Goal: Transaction & Acquisition: Obtain resource

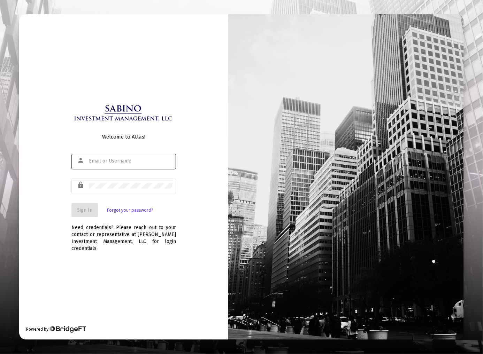
click at [124, 160] on div at bounding box center [131, 161] width 84 height 17
click at [50, 202] on div "Welcome to Atlas! person rg lock Sign In Forgot your password? Need credentials…" at bounding box center [123, 177] width 209 height 326
click at [113, 164] on input "rg" at bounding box center [131, 162] width 84 height 6
type input "rgkahl@sabinoim.com"
click at [126, 194] on div at bounding box center [131, 185] width 84 height 17
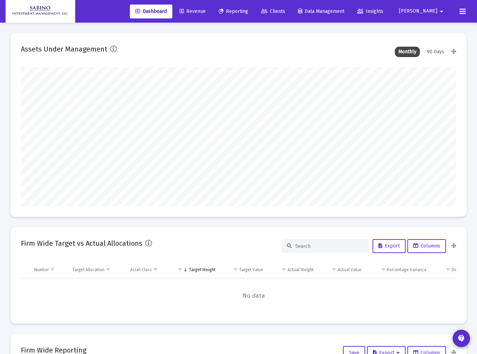
type input "2025-09-11"
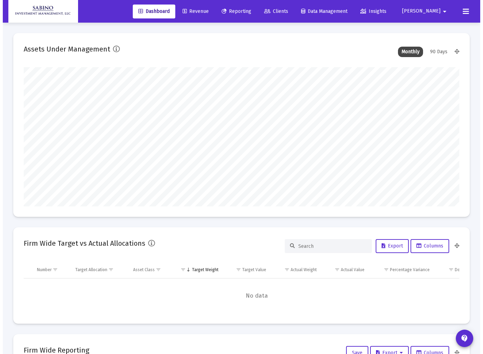
scroll to position [139, 234]
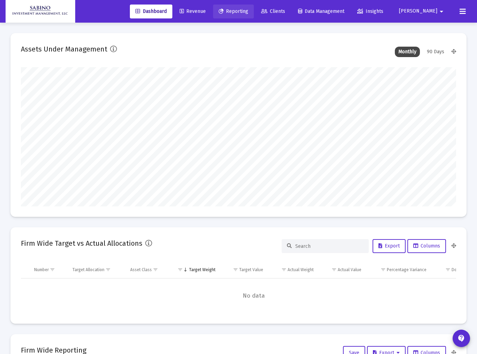
click at [248, 11] on span "Reporting" at bounding box center [234, 11] width 30 height 6
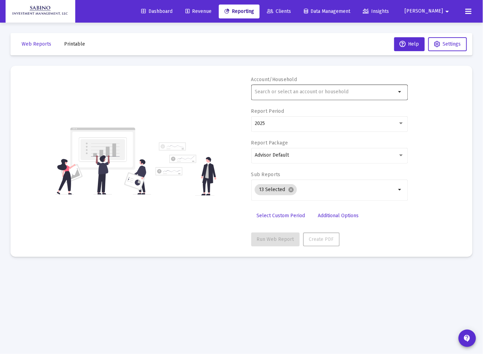
click at [279, 89] on div at bounding box center [325, 91] width 141 height 17
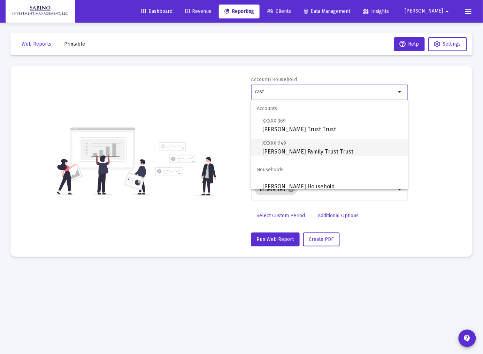
click at [302, 148] on span "XXXXX 949 Castillo Family Trust Trust" at bounding box center [332, 147] width 140 height 17
type input "Castillo Family Trust Trust"
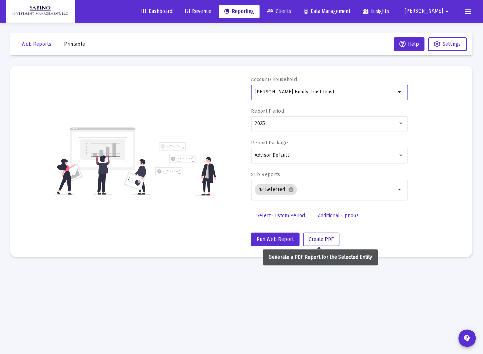
click at [317, 237] on span "Create PDF" at bounding box center [321, 240] width 25 height 6
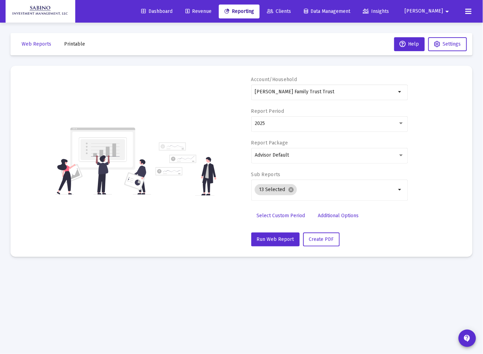
click at [70, 44] on span "Printable" at bounding box center [74, 44] width 21 height 6
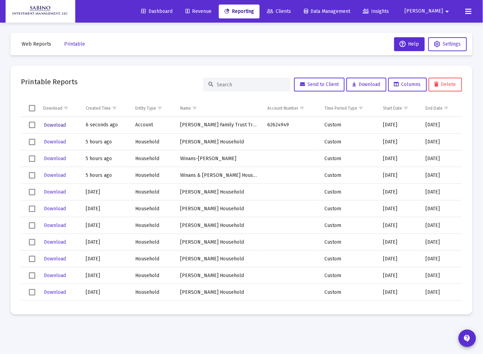
click at [56, 126] on span "Download" at bounding box center [55, 125] width 22 height 6
click at [437, 11] on span "Robert" at bounding box center [424, 11] width 38 height 6
click at [441, 46] on button "Logout" at bounding box center [440, 46] width 41 height 17
